Goal: Information Seeking & Learning: Find contact information

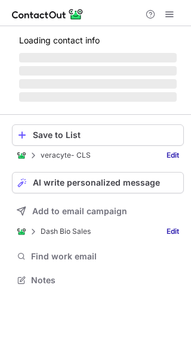
scroll to position [298, 191]
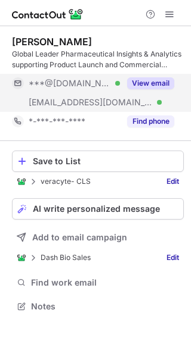
click at [153, 85] on button "View email" at bounding box center [150, 83] width 47 height 12
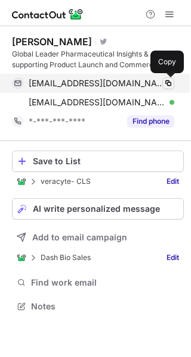
click at [166, 83] on span at bounding box center [168, 84] width 10 height 10
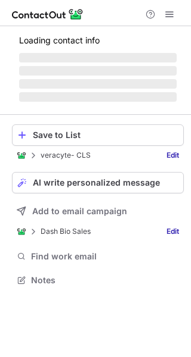
scroll to position [298, 191]
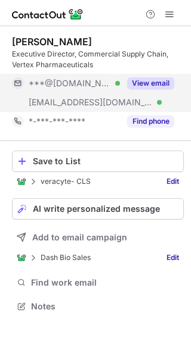
click at [142, 82] on button "View email" at bounding box center [150, 83] width 47 height 12
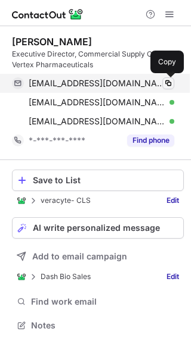
click at [166, 86] on span at bounding box center [168, 84] width 10 height 10
